Goal: Information Seeking & Learning: Learn about a topic

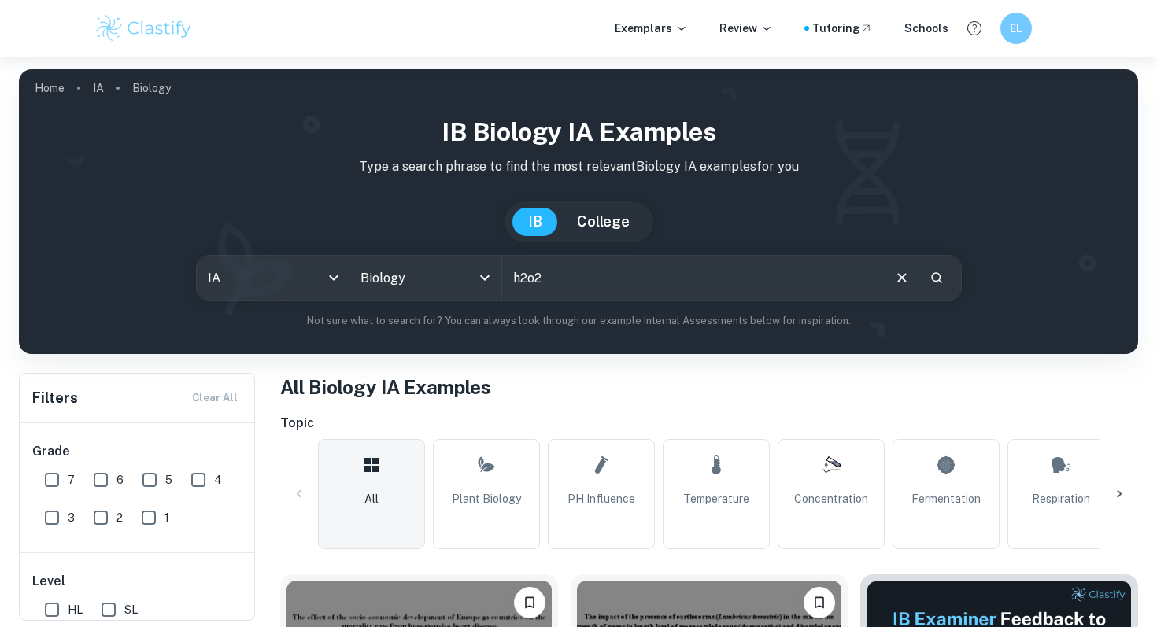
type input "h2o2"
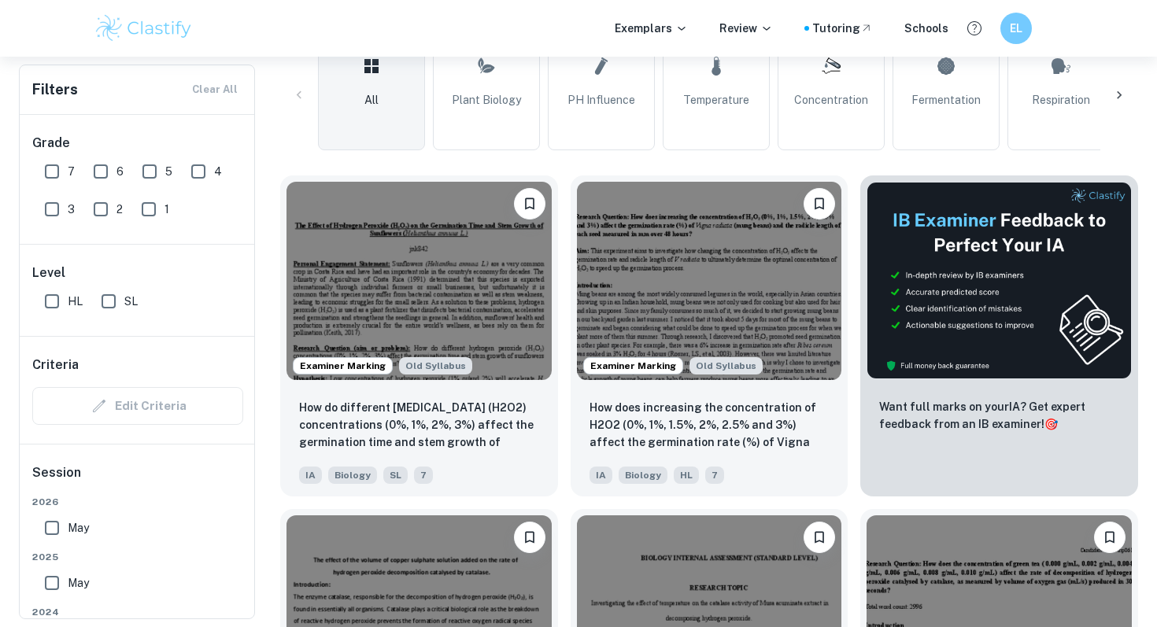
scroll to position [401, 0]
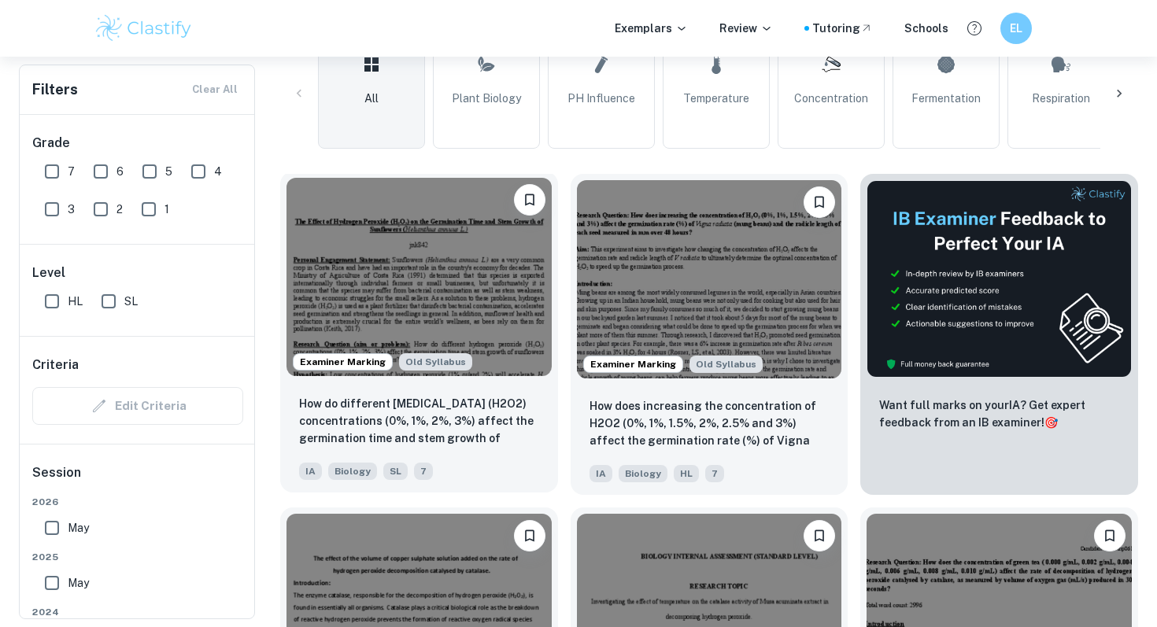
click at [398, 290] on img at bounding box center [418, 277] width 265 height 198
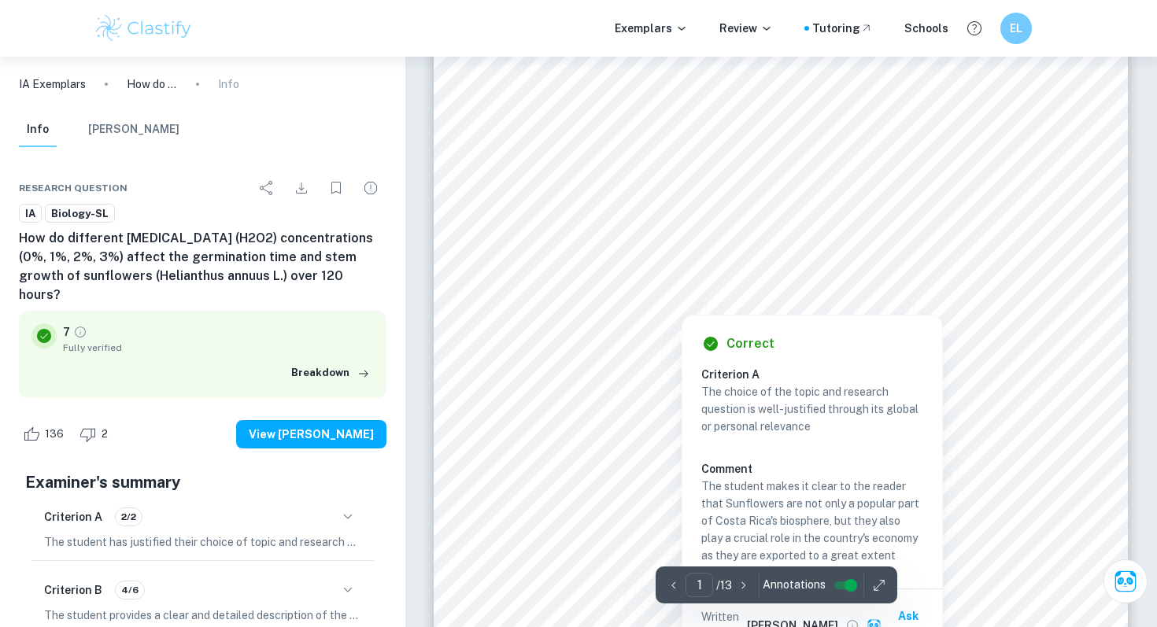
scroll to position [56, 0]
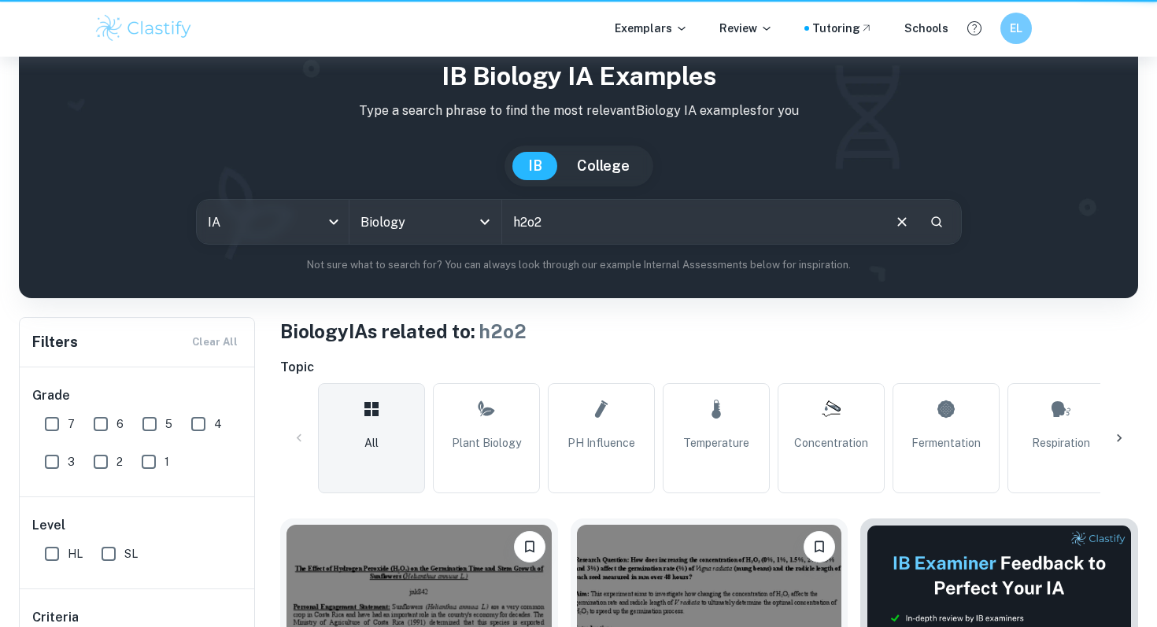
scroll to position [401, 0]
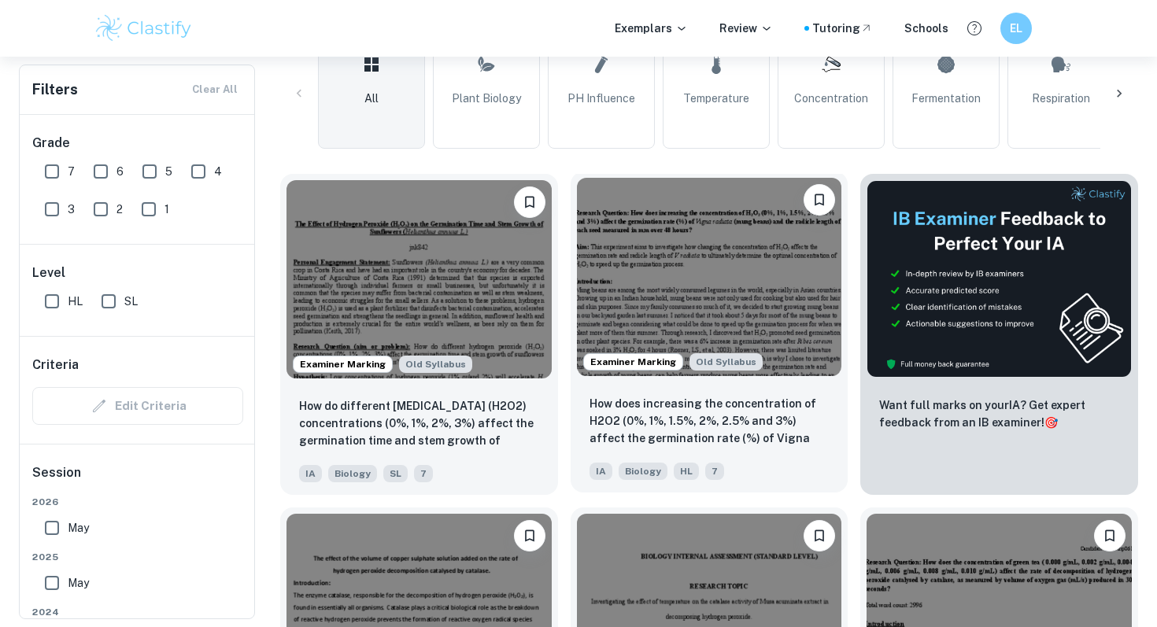
click at [646, 294] on img at bounding box center [709, 277] width 265 height 198
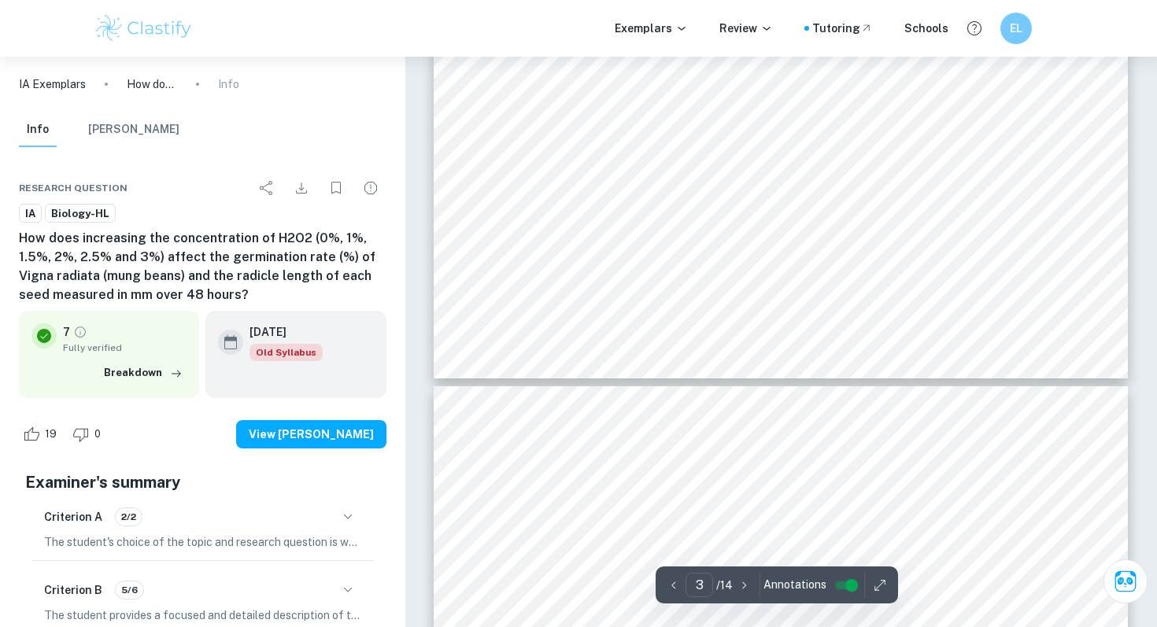
scroll to position [2514, 0]
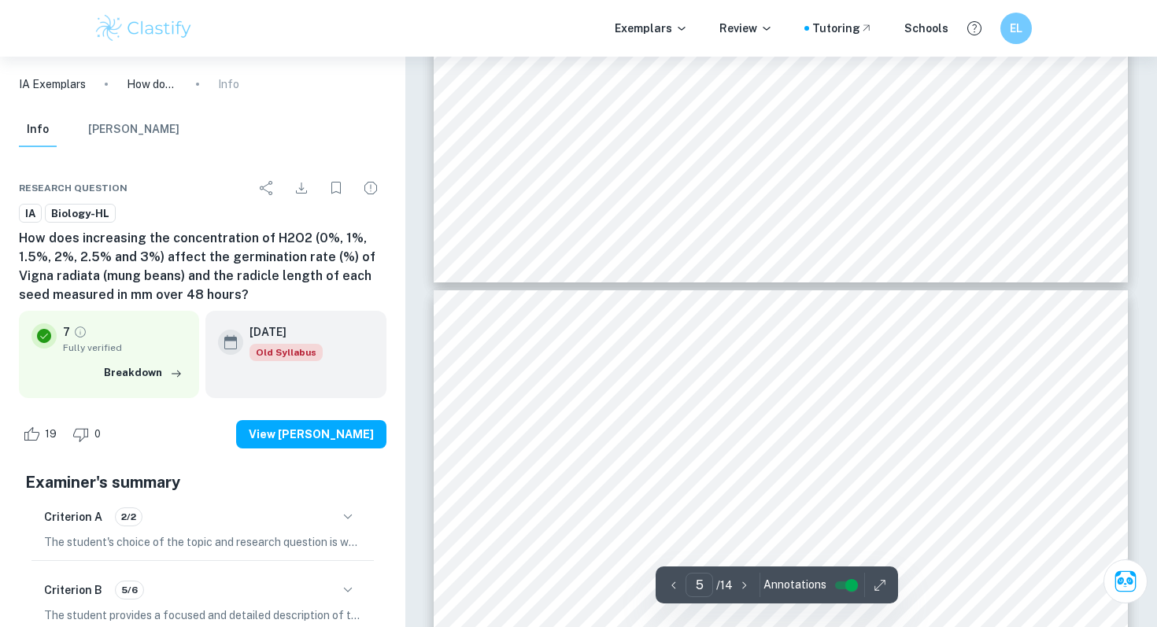
type input "4"
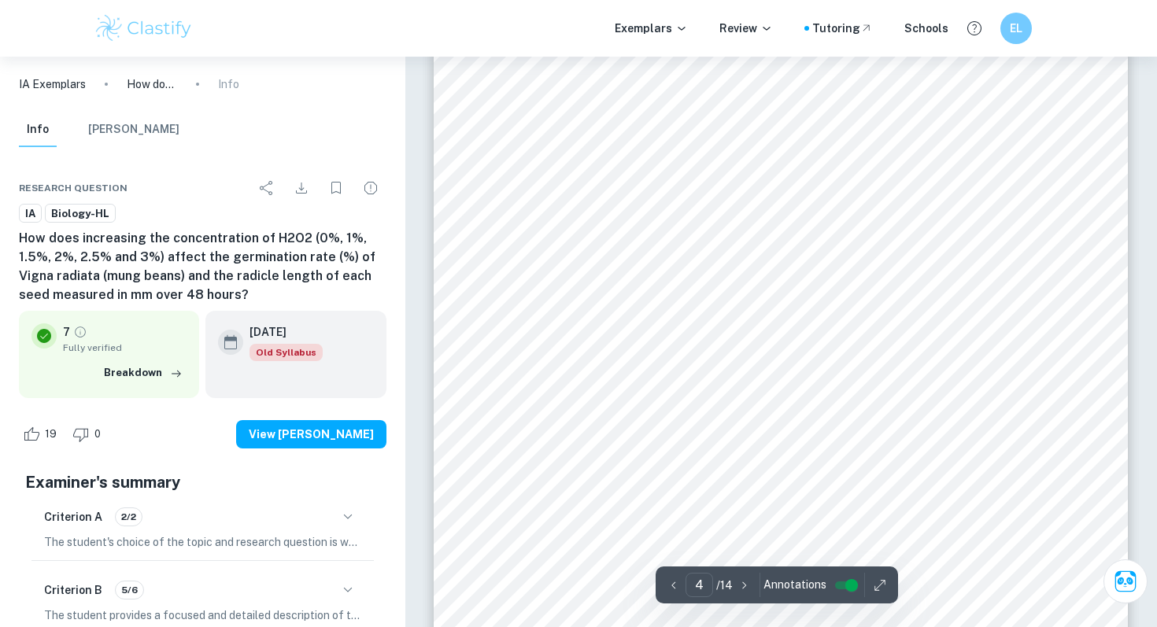
scroll to position [2916, 0]
